Goal: Information Seeking & Learning: Find specific fact

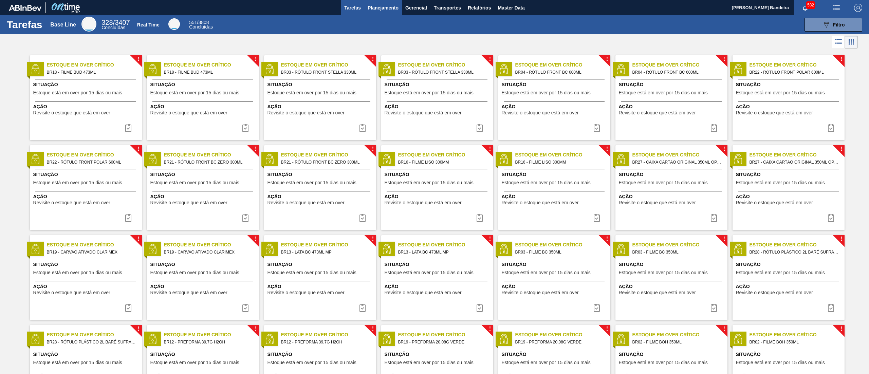
click at [381, 13] on button "Planejamento" at bounding box center [383, 7] width 38 height 15
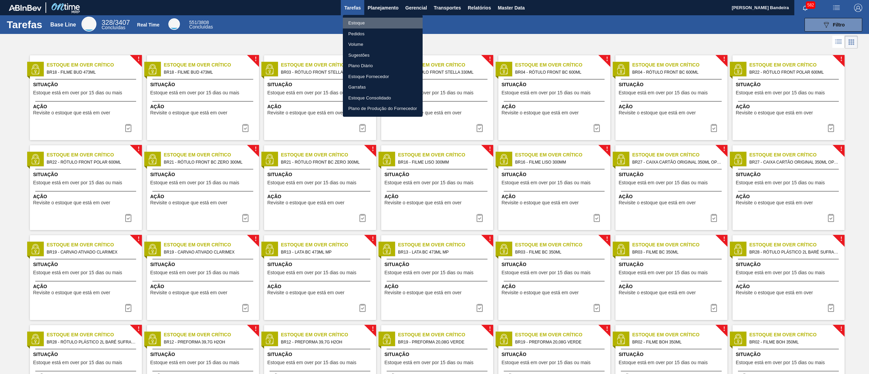
click at [381, 22] on li "Estoque" at bounding box center [383, 23] width 80 height 11
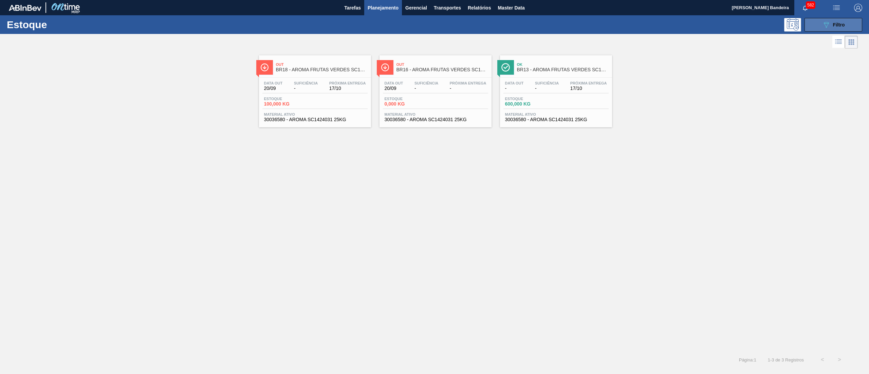
click at [826, 24] on icon "089F7B8B-B2A5-4AFE-B5C0-19BA573D28AC" at bounding box center [826, 25] width 8 height 8
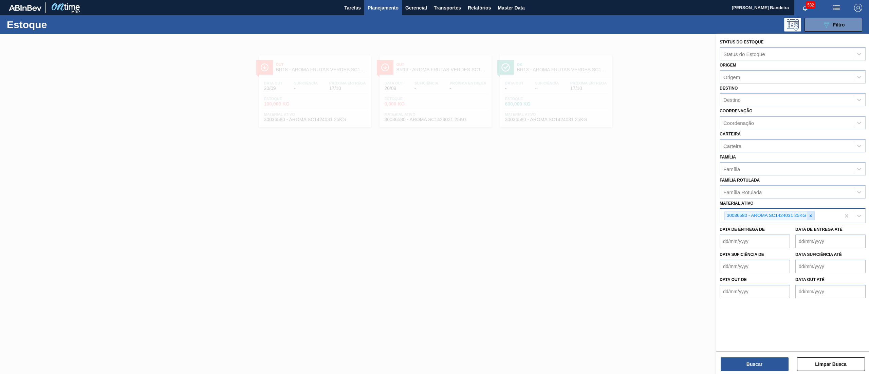
click at [809, 212] on div at bounding box center [809, 215] width 7 height 8
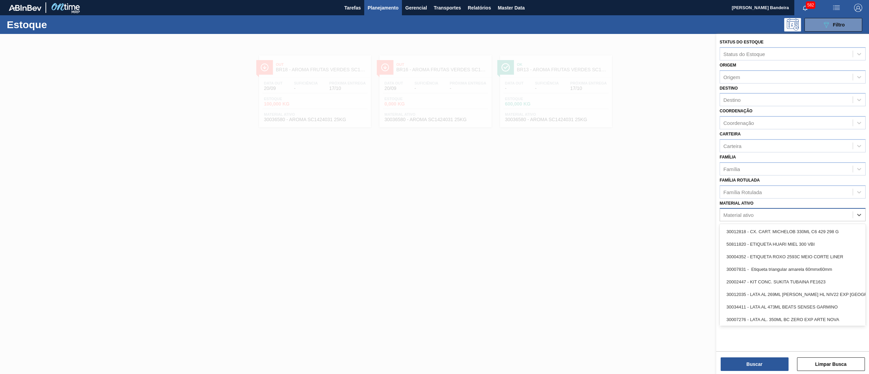
click at [793, 214] on div "Material ativo" at bounding box center [786, 215] width 133 height 10
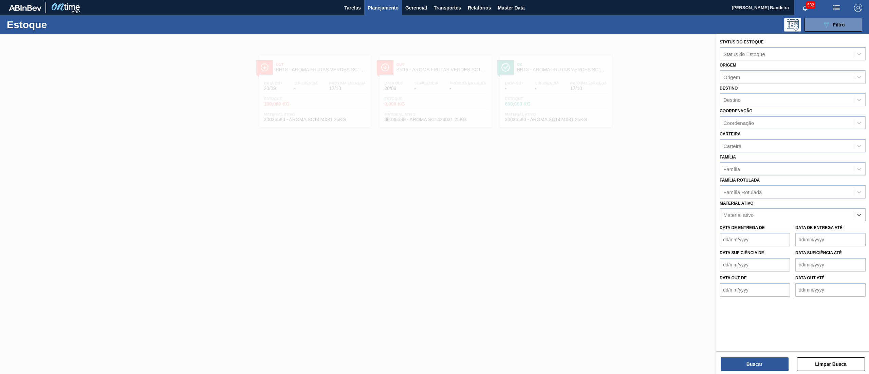
paste ativo "30011729"
type ativo "30011729"
click at [774, 230] on div "30011729 - [PERSON_NAME]" at bounding box center [792, 231] width 146 height 13
click at [769, 357] on button "Buscar" at bounding box center [754, 364] width 68 height 14
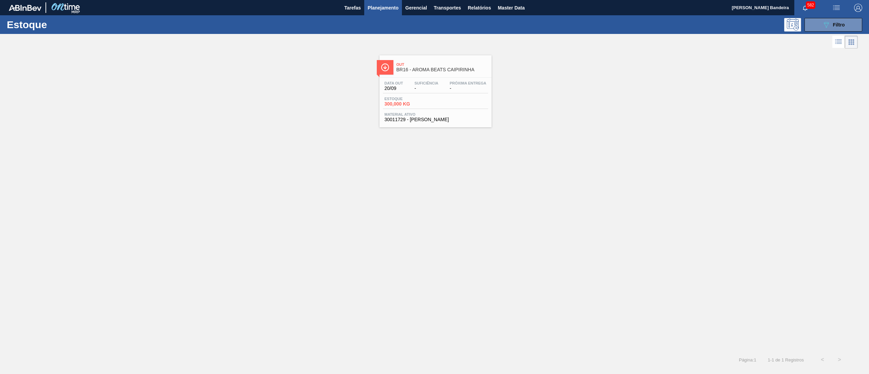
click at [437, 122] on span "30011729 - [PERSON_NAME]" at bounding box center [435, 119] width 102 height 5
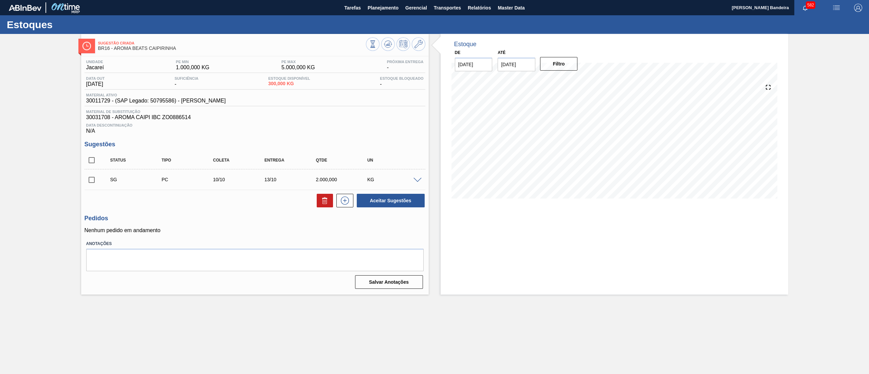
drag, startPoint x: 250, startPoint y: 101, endPoint x: 81, endPoint y: 104, distance: 169.7
click at [81, 104] on div "Unidade Jacareí PE MIN 1.000,000 KG PE MAX 5.000,000 KG Próxima Entrega - Data …" at bounding box center [254, 173] width 347 height 235
copy span "30011729 - (SAP Legado: 50795586) - [PERSON_NAME]"
click at [372, 9] on span "Planejamento" at bounding box center [382, 8] width 31 height 8
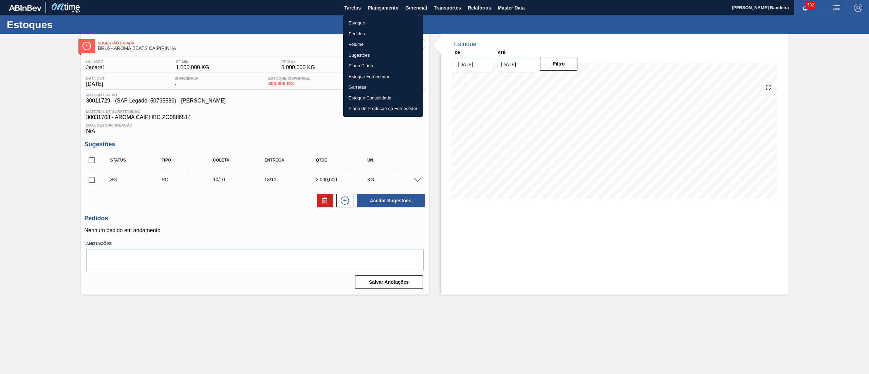
click at [375, 21] on li "Estoque" at bounding box center [383, 23] width 80 height 11
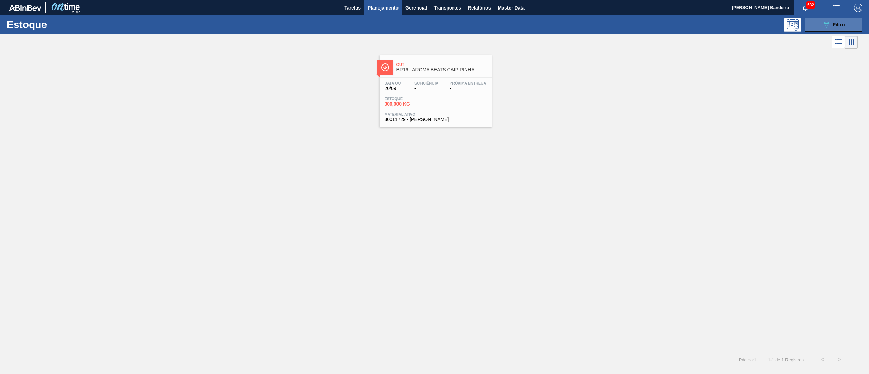
click at [835, 24] on span "Filtro" at bounding box center [839, 24] width 12 height 5
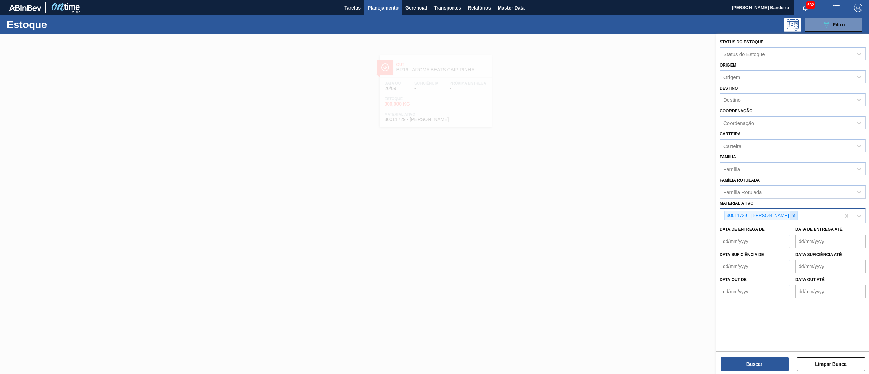
click at [795, 214] on icon at bounding box center [793, 215] width 2 height 2
paste ativo "30018330"
type ativo "30018330"
click at [798, 230] on div "30018330 - [PERSON_NAME]" at bounding box center [792, 231] width 146 height 13
click at [747, 362] on button "Buscar" at bounding box center [754, 364] width 68 height 14
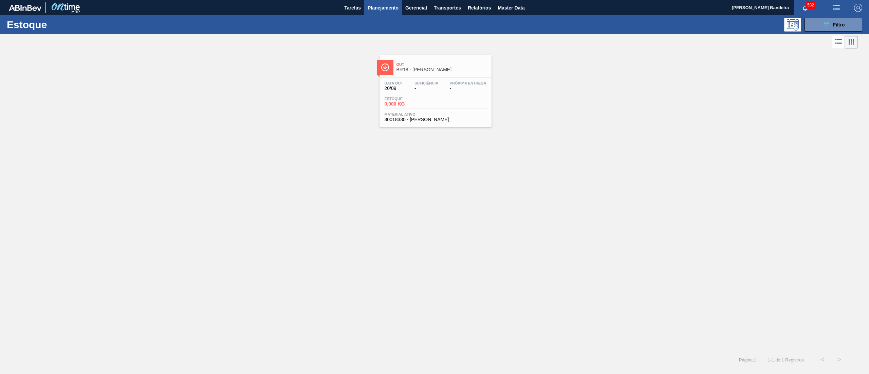
click at [429, 123] on div "Data [DATE] Suficiência - Próxima Entrega - Estoque 0,000 KG Material ativo 300…" at bounding box center [435, 101] width 112 height 46
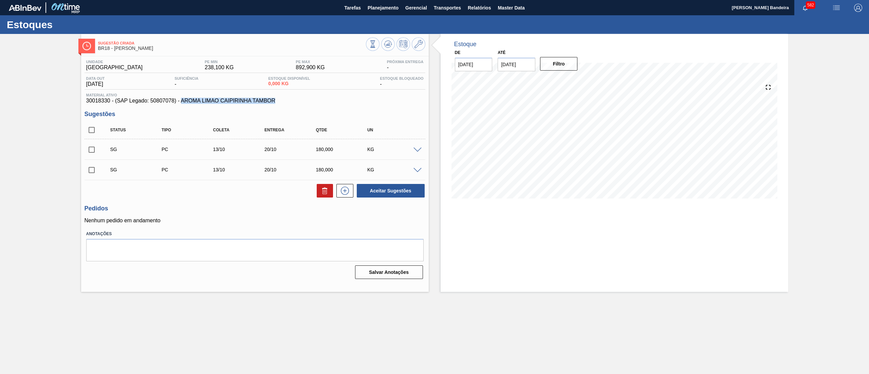
drag, startPoint x: 278, startPoint y: 99, endPoint x: 182, endPoint y: 103, distance: 96.1
click at [182, 103] on span "30018330 - (SAP Legado: 50807078) - AROMA LIMAO CAIPIRINHA TAMBOR" at bounding box center [254, 101] width 337 height 6
copy span "[PERSON_NAME]"
